Goal: Check status

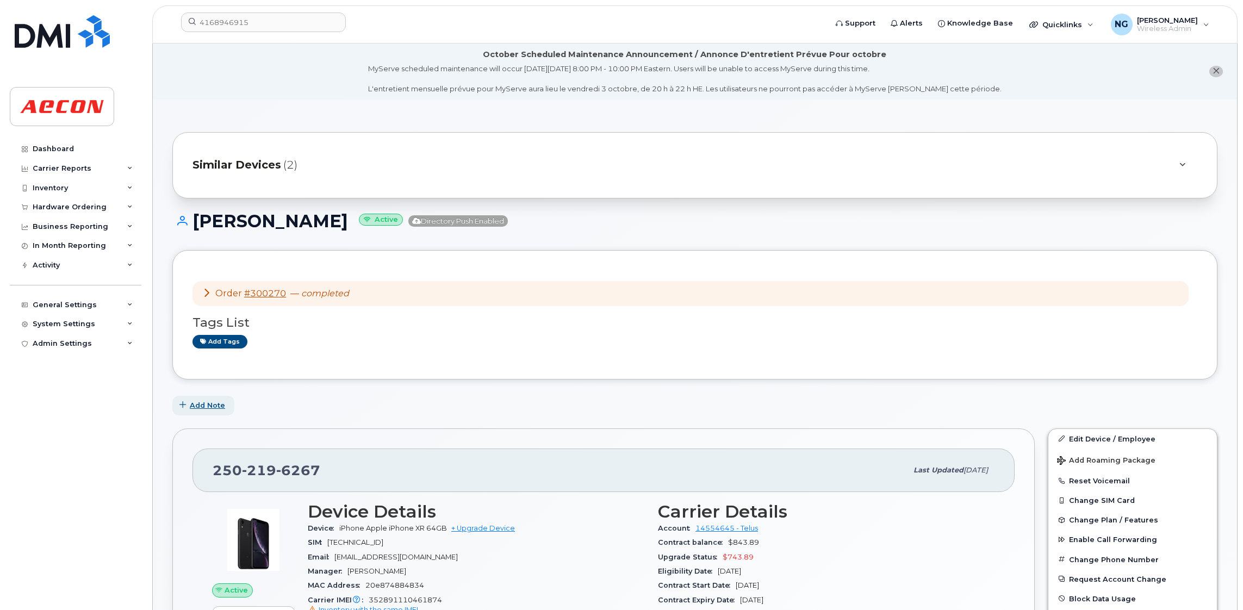
scroll to position [326, 0]
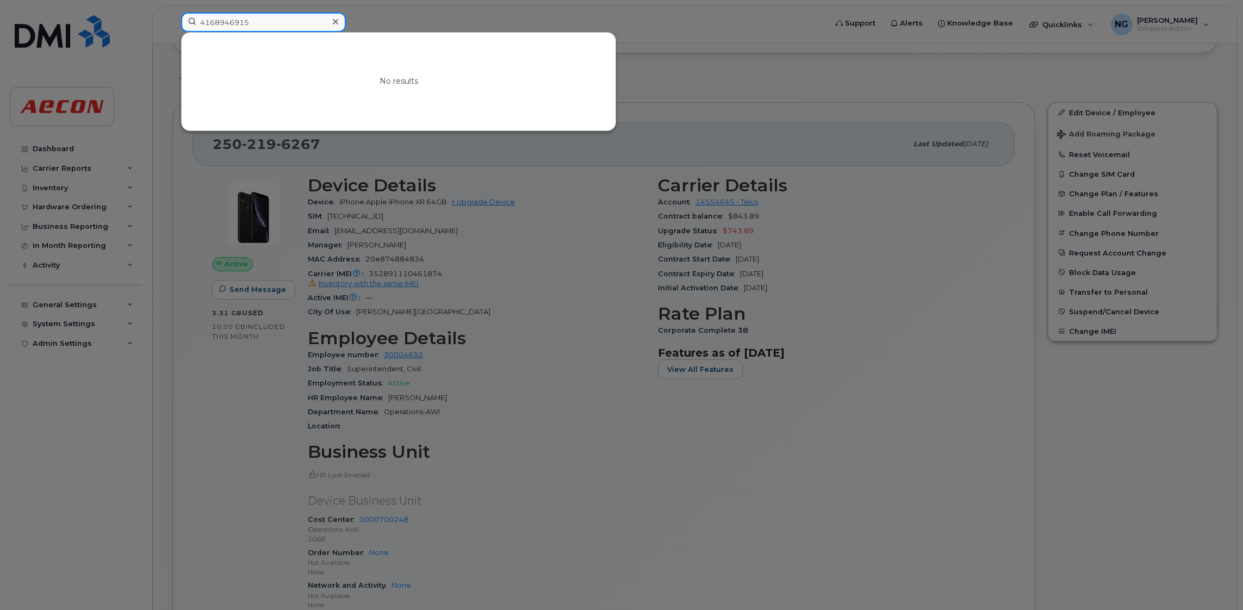
click at [267, 22] on input "4168946915" at bounding box center [263, 23] width 165 height 20
drag, startPoint x: 267, startPoint y: 22, endPoint x: 125, endPoint y: 2, distance: 142.8
click at [172, 13] on div "4168946915 No results" at bounding box center [500, 25] width 656 height 24
type input "5192423732"
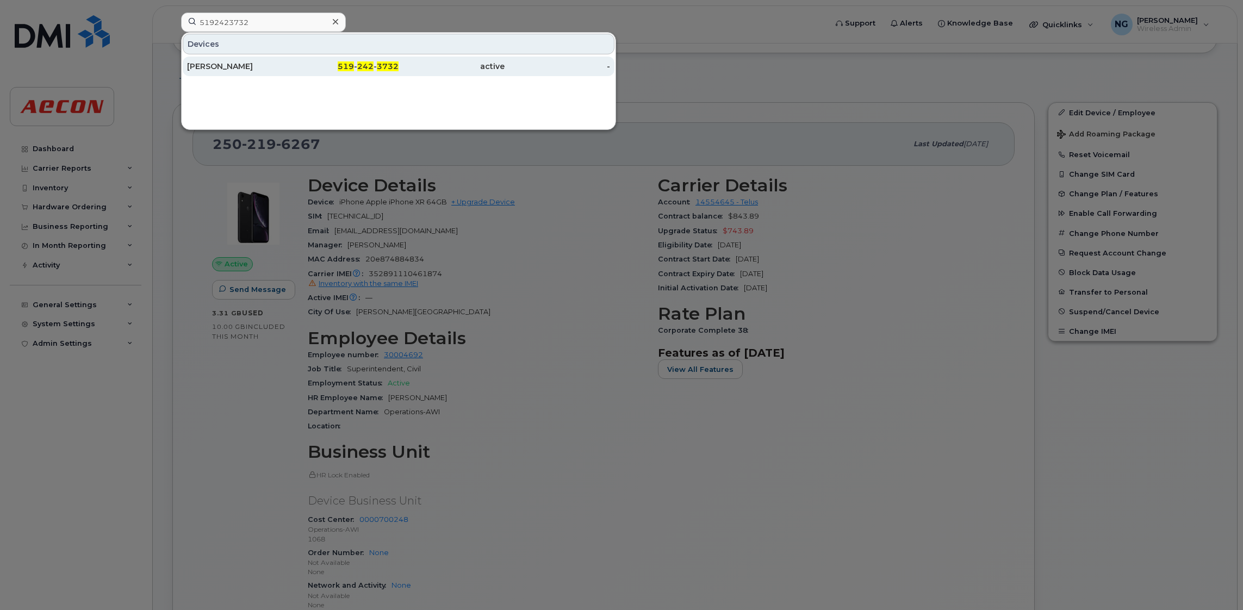
click at [376, 65] on div "519 - 242 - 3732" at bounding box center [346, 66] width 106 height 11
